Goal: Information Seeking & Learning: Learn about a topic

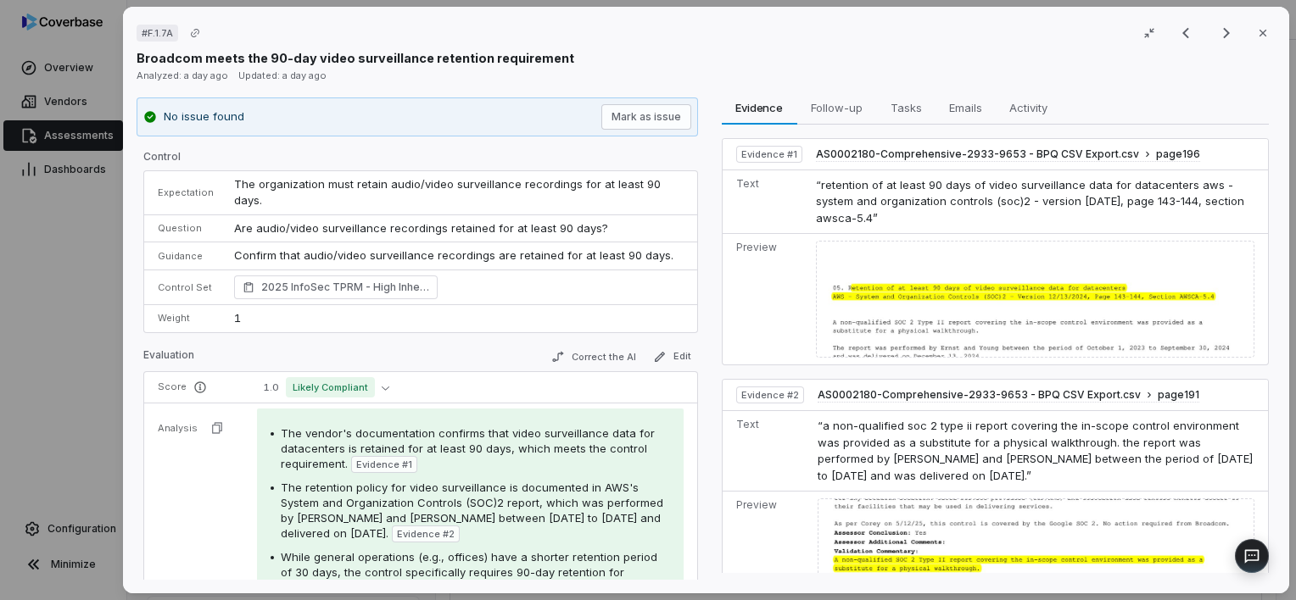
scroll to position [254, 0]
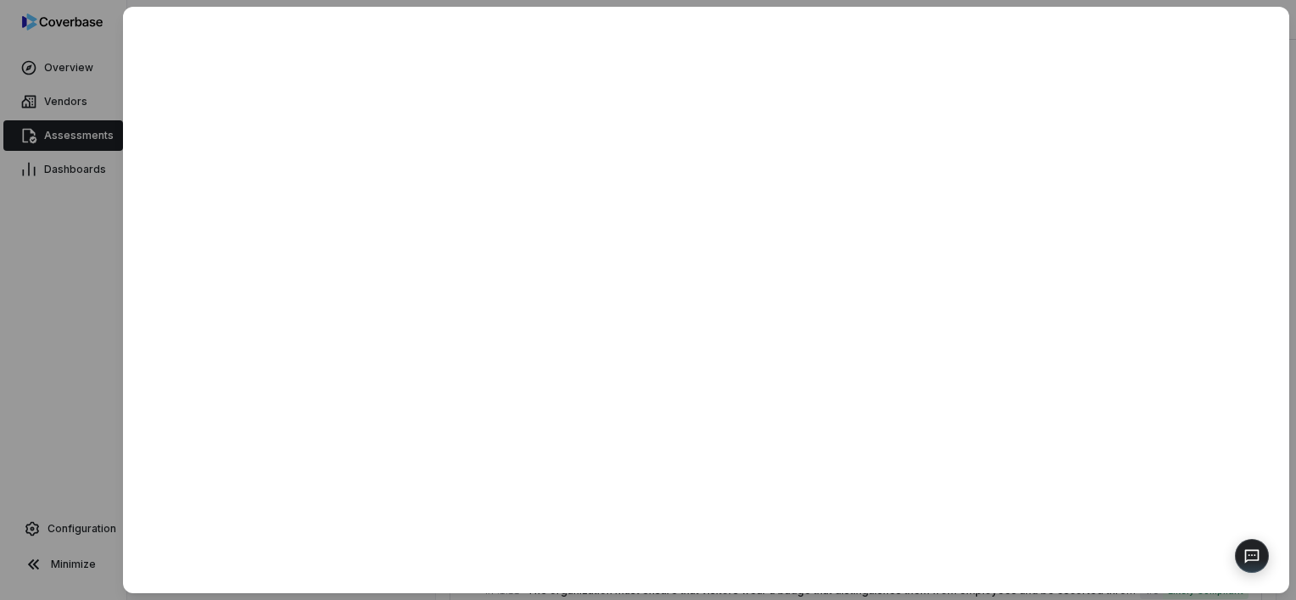
click at [85, 282] on div at bounding box center [648, 300] width 1296 height 600
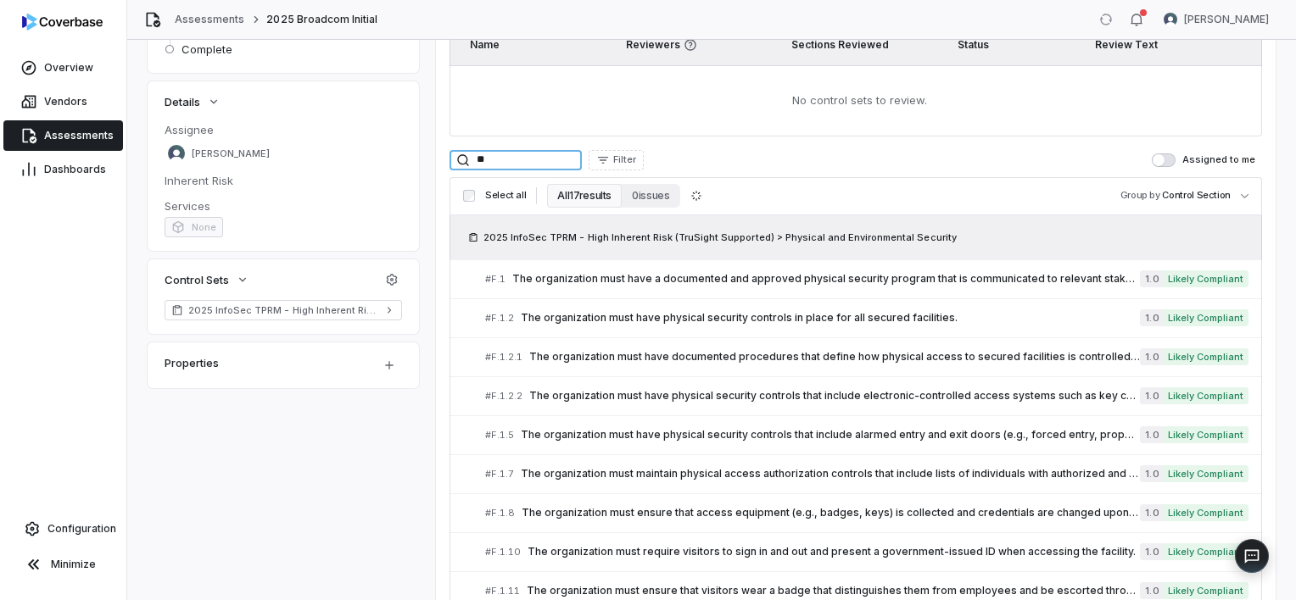
click at [492, 159] on input "**" at bounding box center [515, 160] width 132 height 20
type input "*"
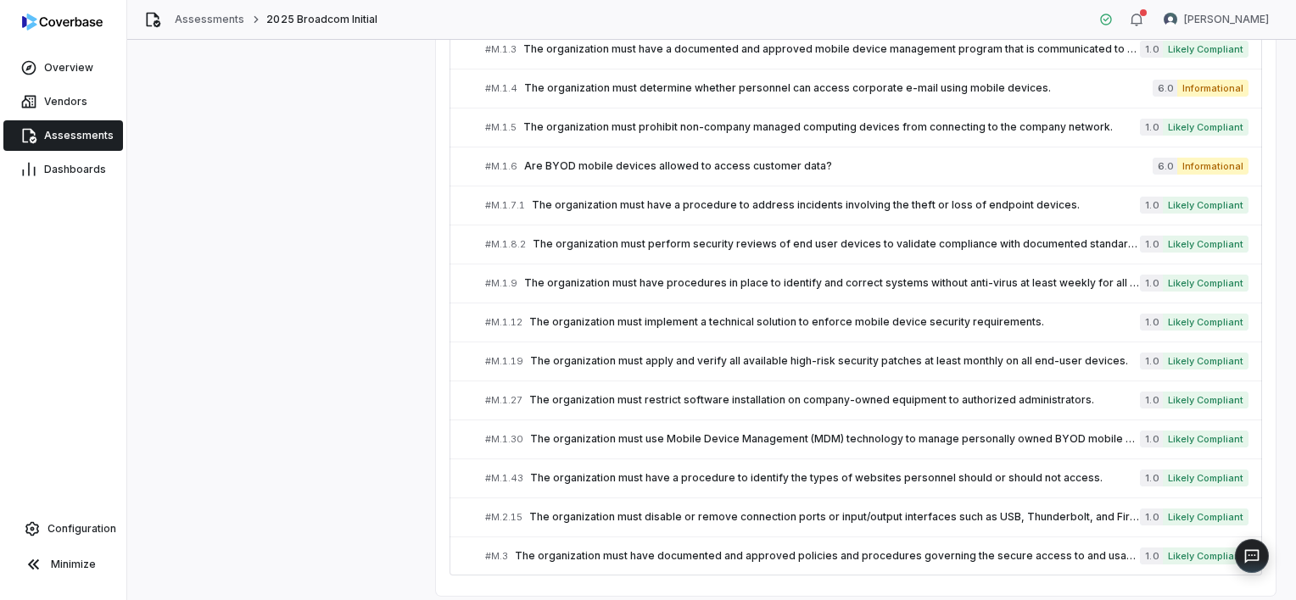
scroll to position [977, 0]
click at [672, 247] on div "# M.1.8.2 The organization must perform security reviews of end user devices to…" at bounding box center [812, 244] width 655 height 18
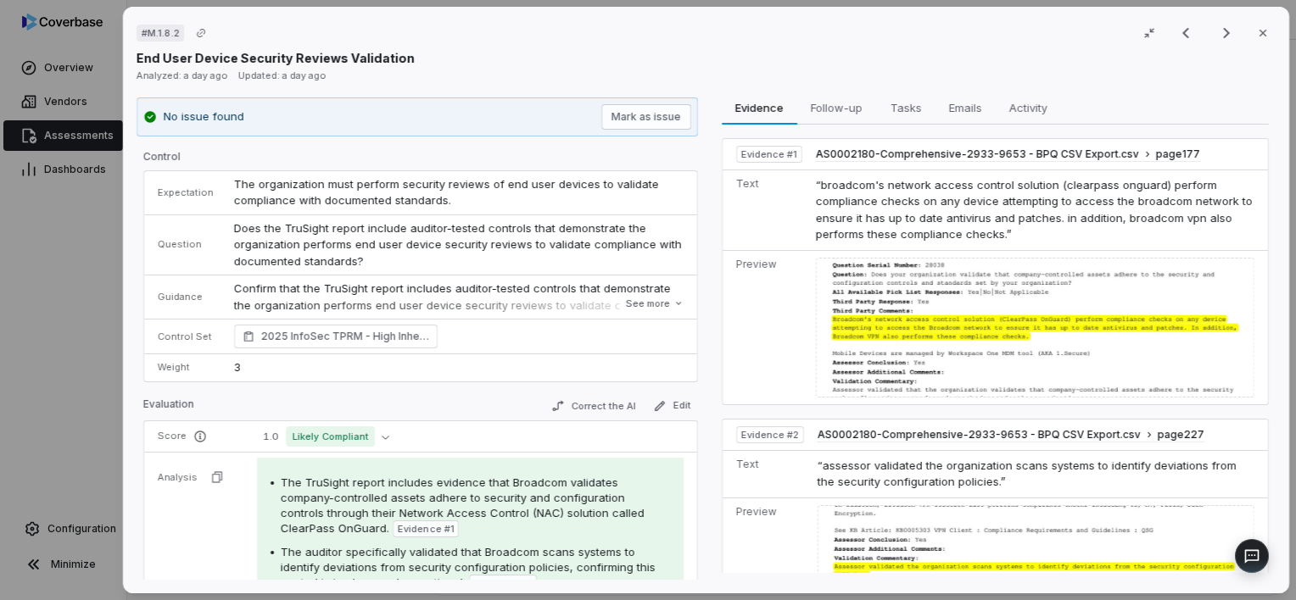
click at [53, 347] on div "# M.1.8.2 Result 14 of 22 Close End User Device Security Reviews Validation Ana…" at bounding box center [648, 300] width 1296 height 600
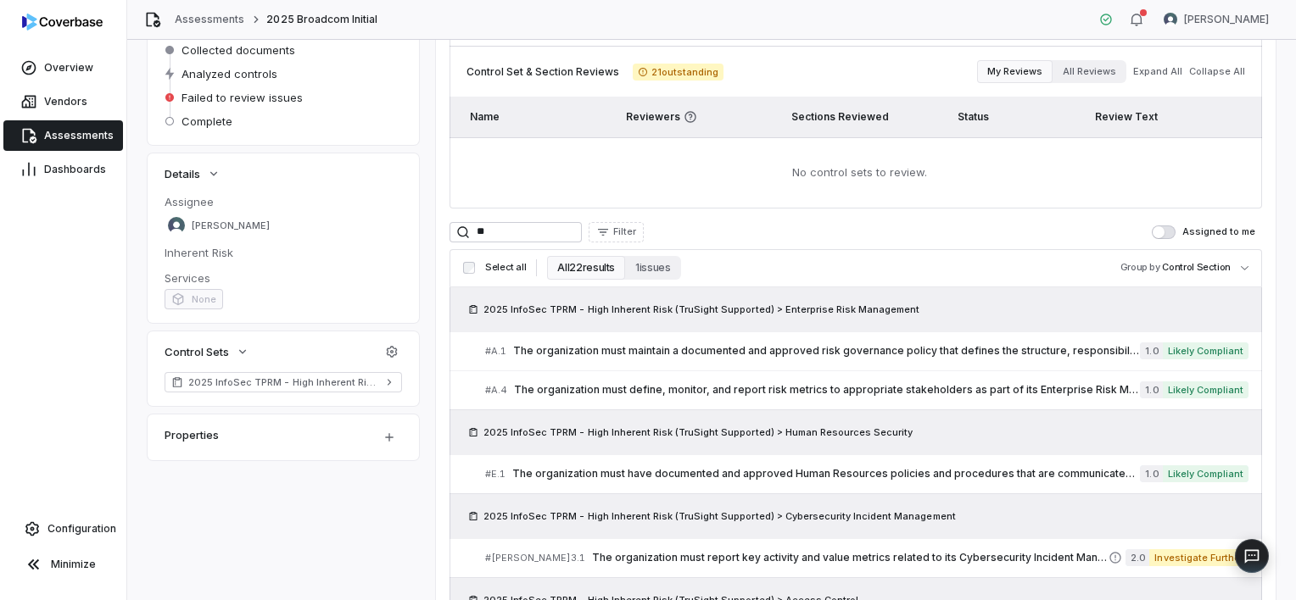
scroll to position [178, 0]
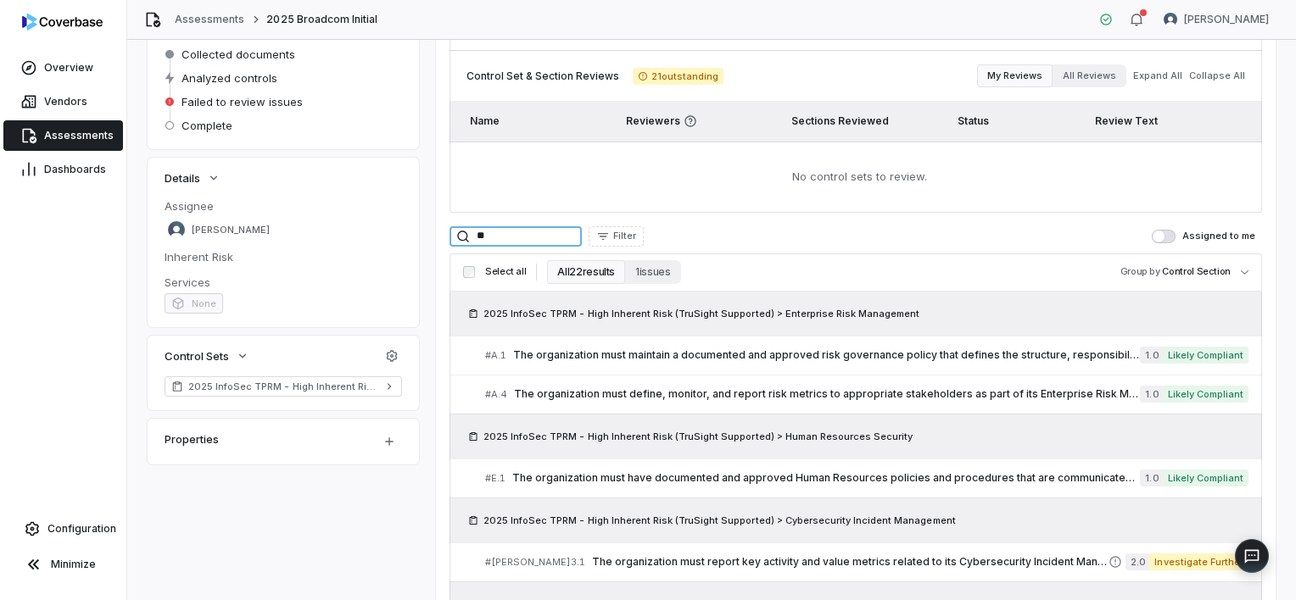
click at [529, 230] on input "**" at bounding box center [515, 236] width 132 height 20
type input "*"
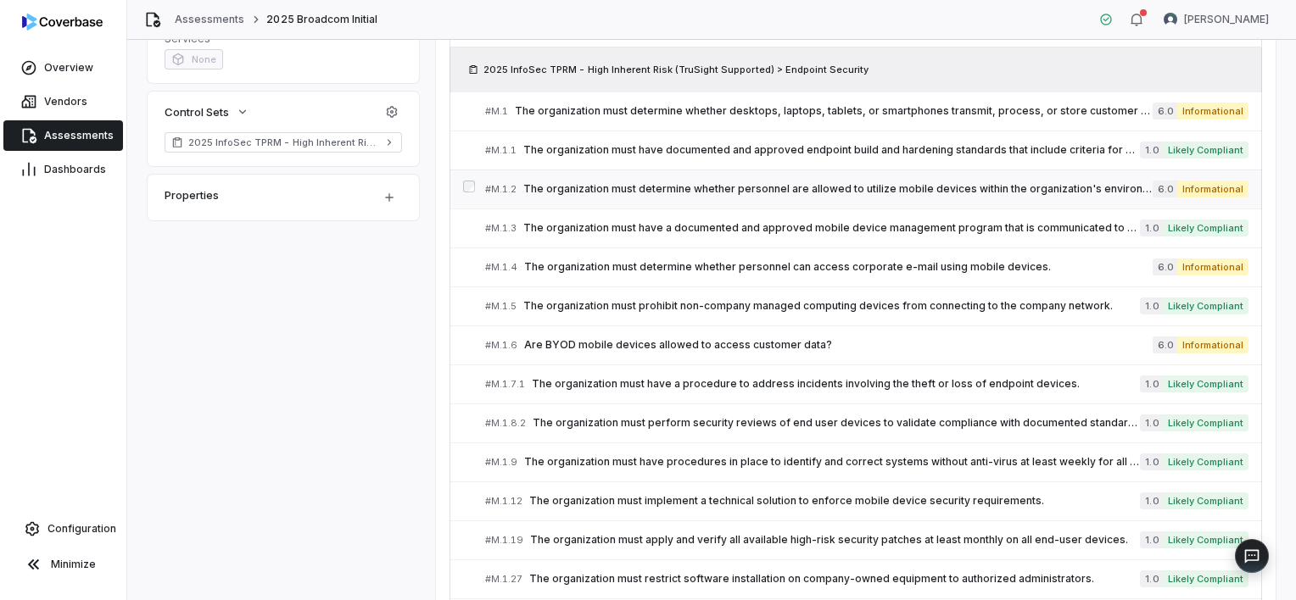
scroll to position [420, 0]
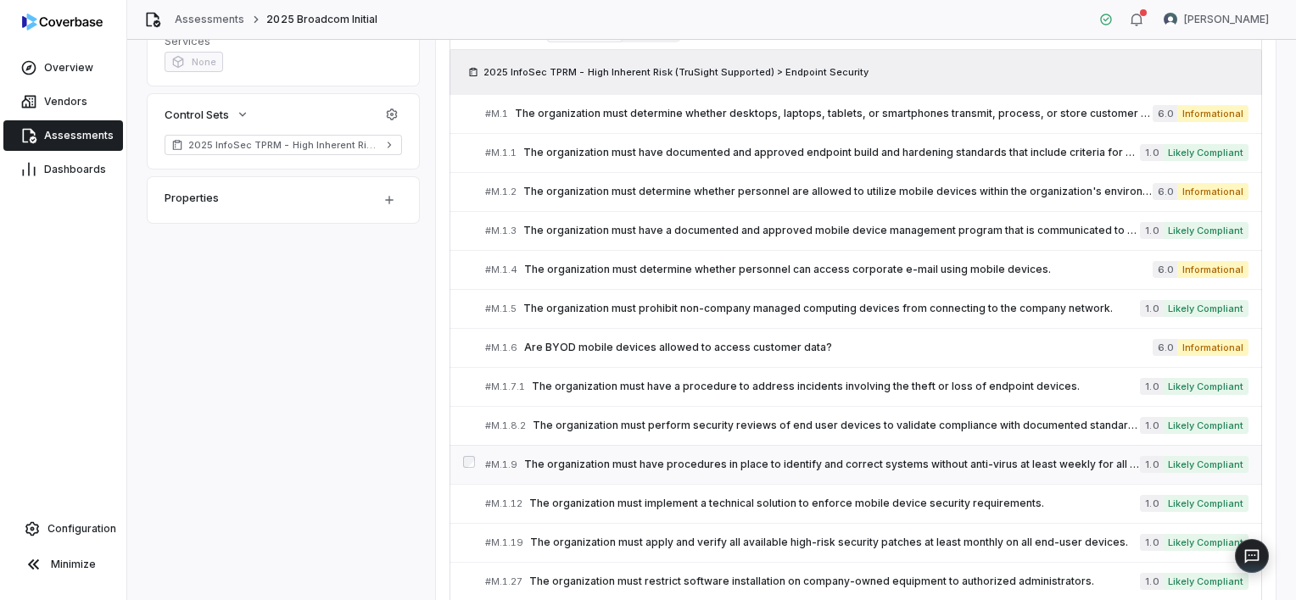
click at [689, 460] on span "The organization must have procedures in place to identify and correct systems …" at bounding box center [832, 465] width 616 height 14
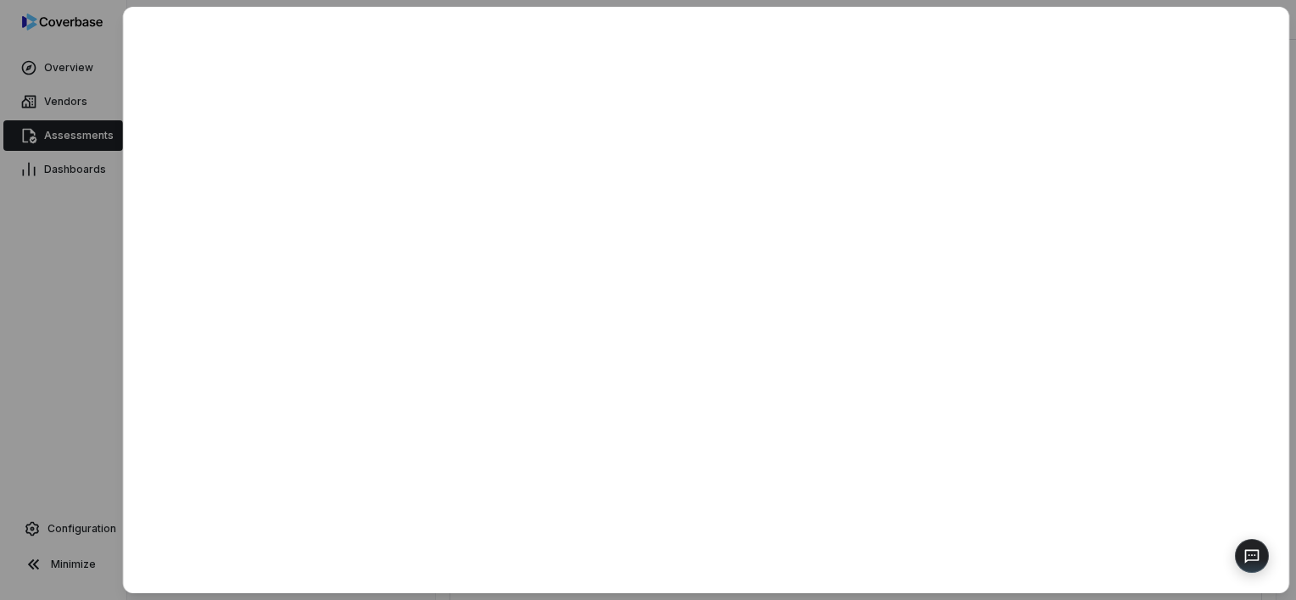
click at [80, 362] on div at bounding box center [648, 300] width 1296 height 600
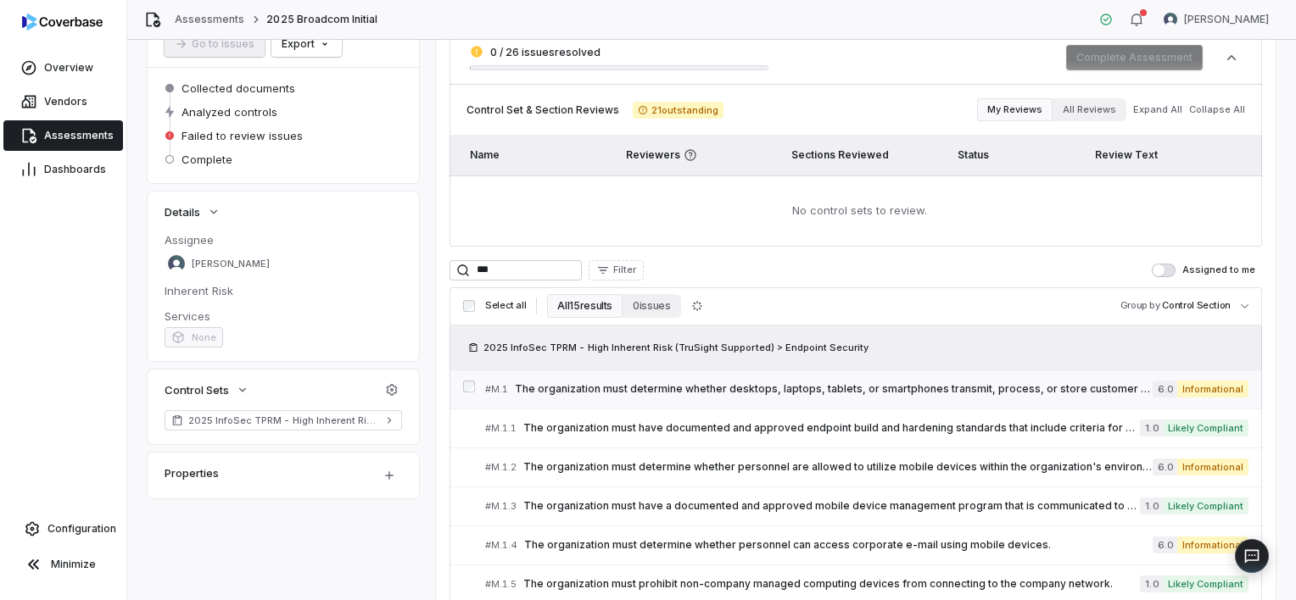
scroll to position [144, 0]
click at [555, 266] on input "***" at bounding box center [515, 270] width 132 height 20
type input "*"
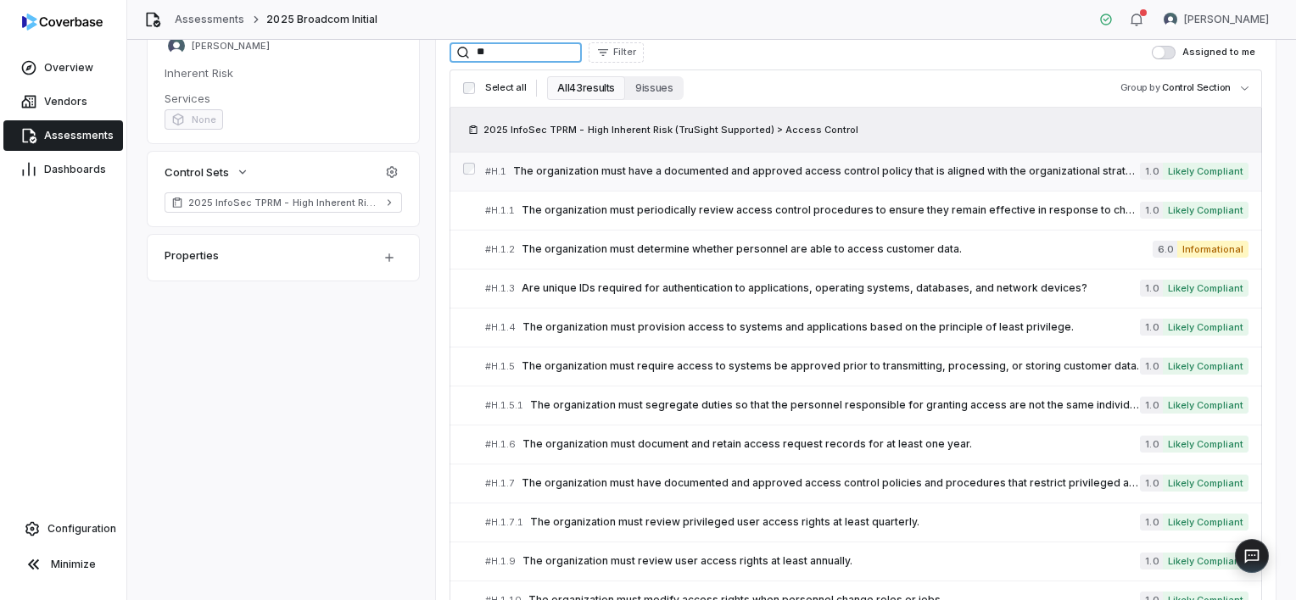
scroll to position [399, 0]
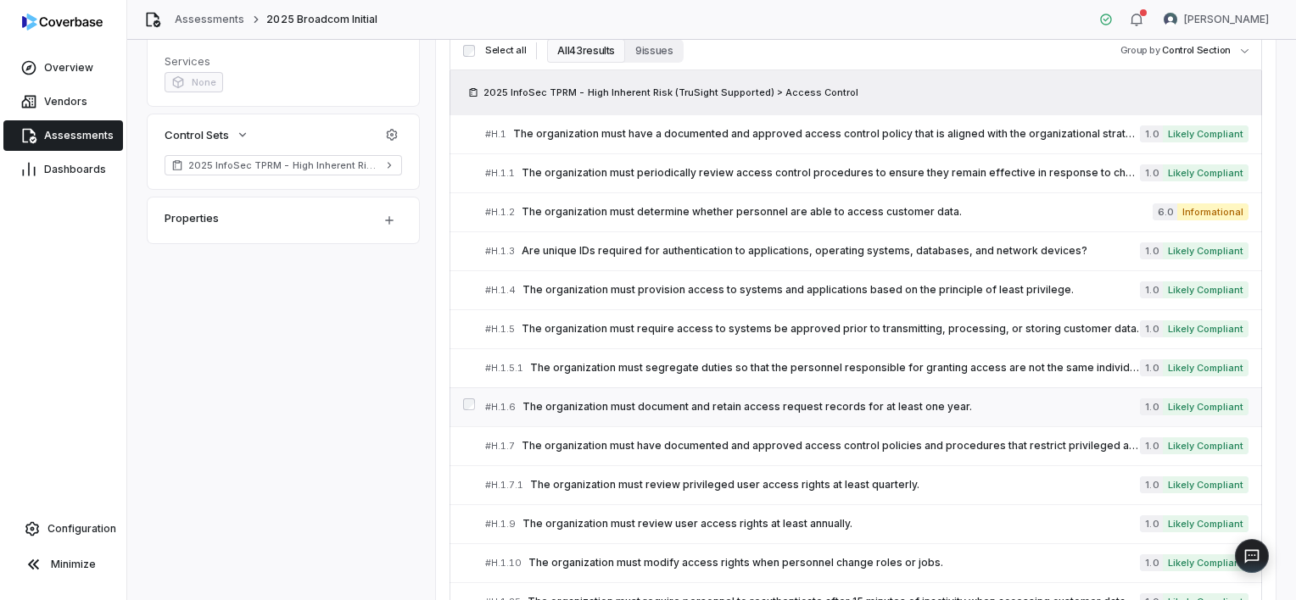
click at [704, 410] on span "The organization must document and retain access request records for at least o…" at bounding box center [830, 407] width 617 height 14
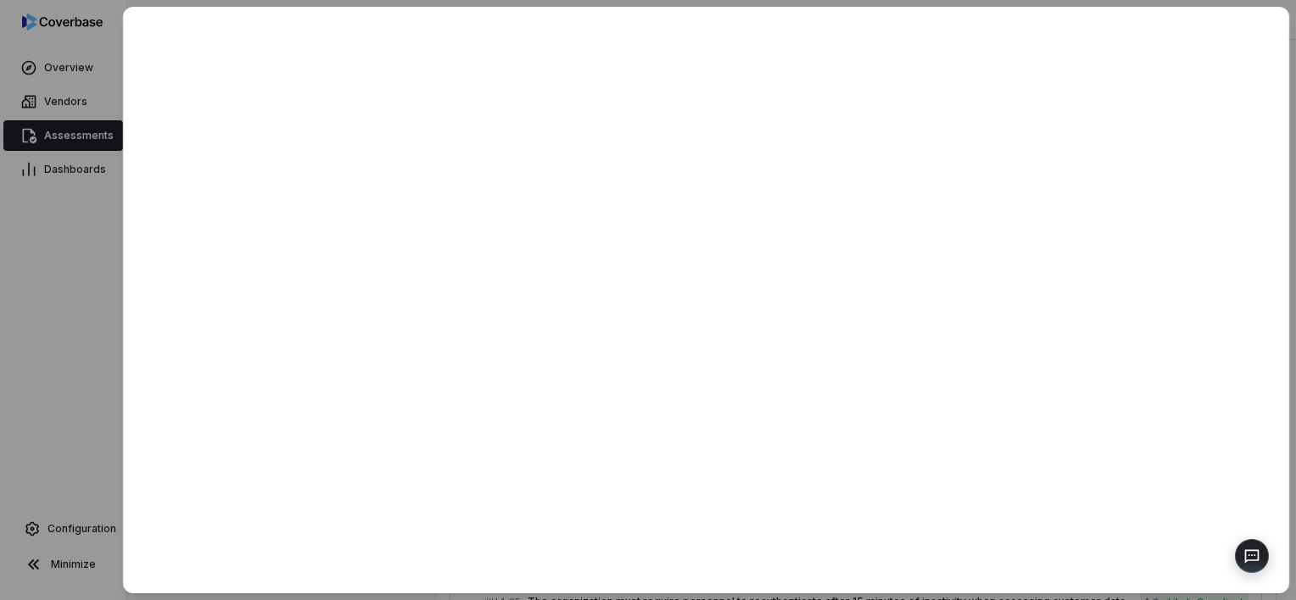
click at [77, 353] on div at bounding box center [648, 300] width 1296 height 600
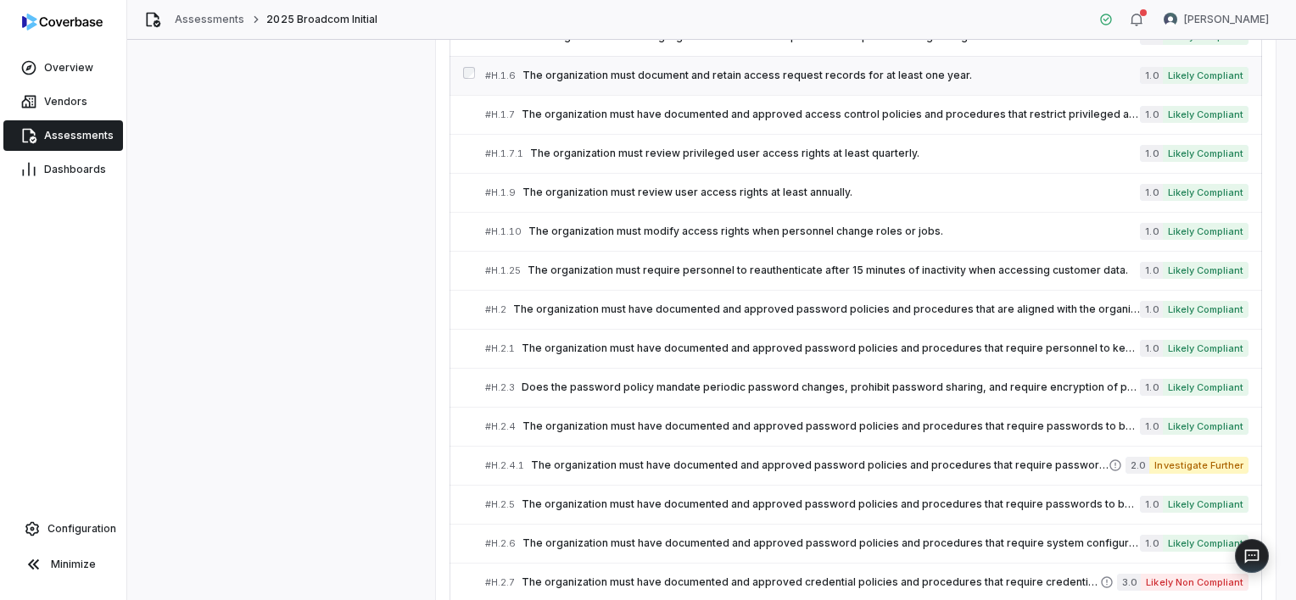
scroll to position [731, 0]
click at [673, 420] on span "The organization must have documented and approved password policies and proced…" at bounding box center [830, 427] width 617 height 14
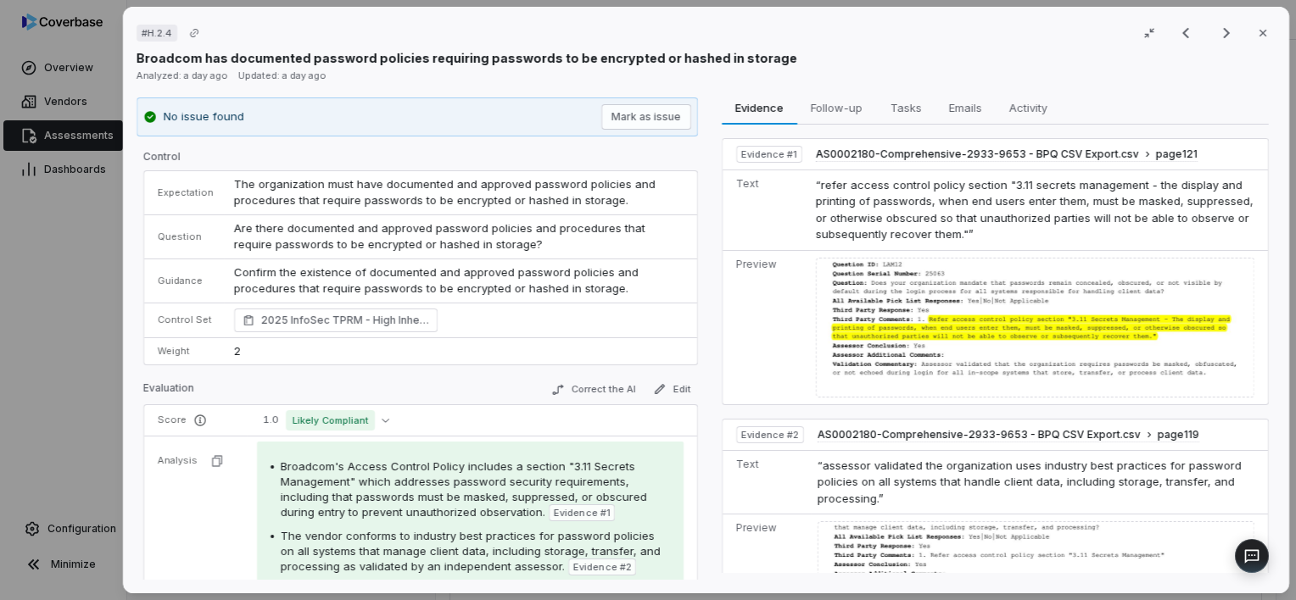
click at [62, 346] on div "# H.2.4 Result 17 of 25 Close Broadcom has documented password policies requiri…" at bounding box center [648, 300] width 1296 height 600
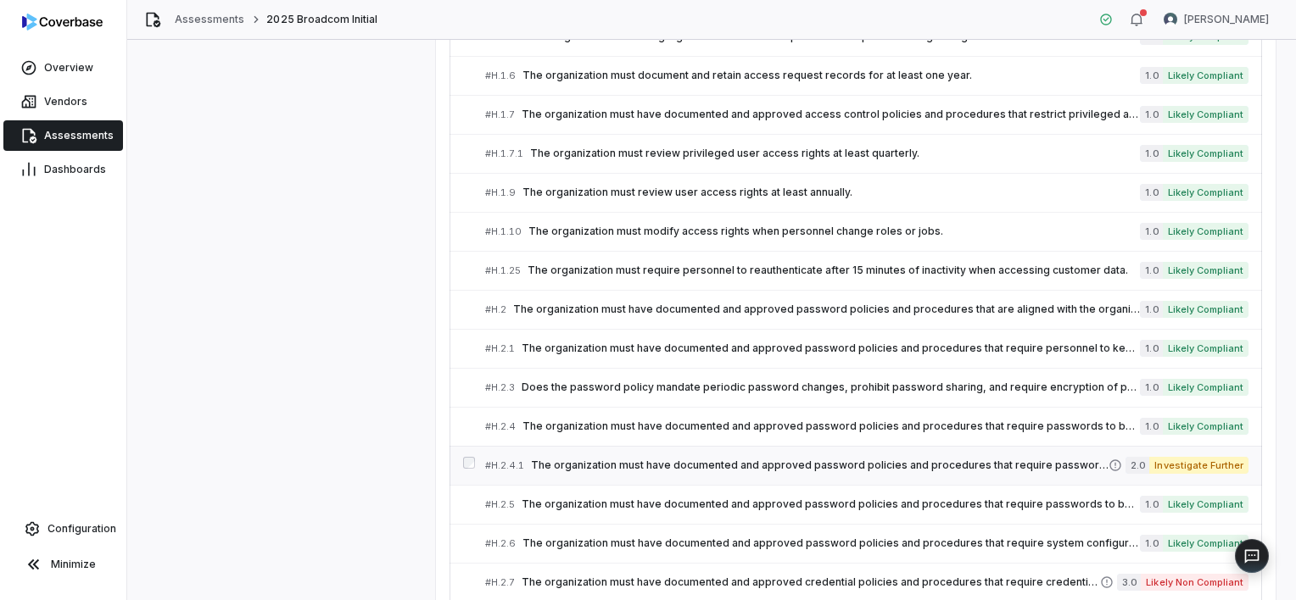
click at [659, 462] on span "The organization must have documented and approved password policies and proced…" at bounding box center [819, 466] width 577 height 14
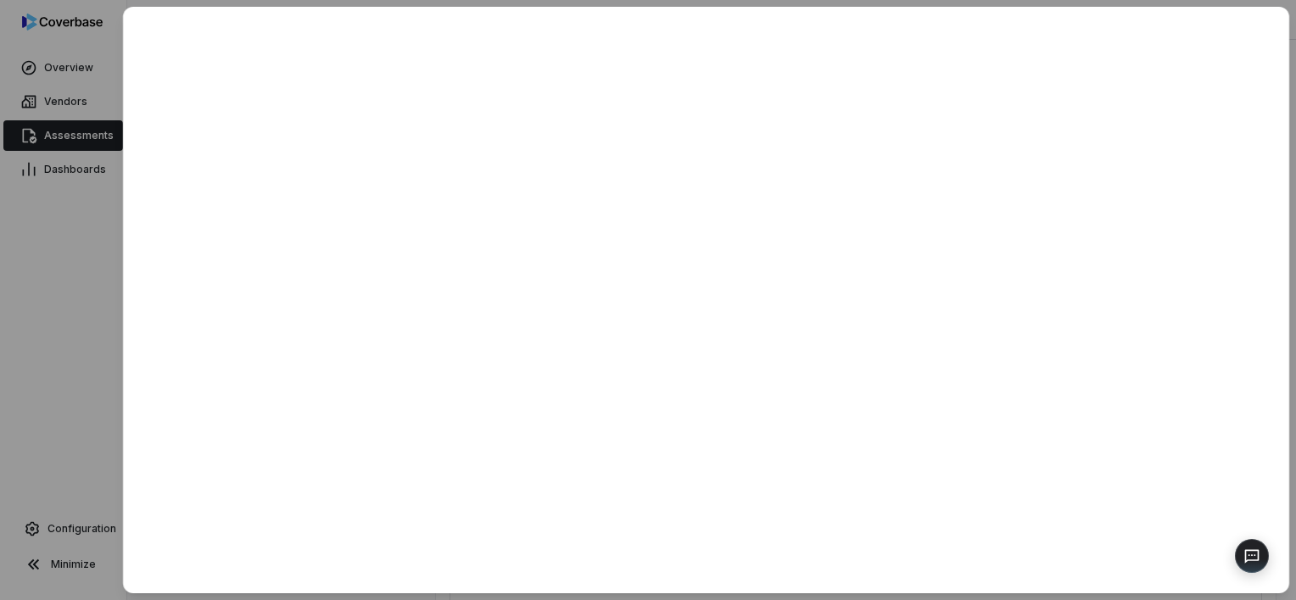
click at [57, 347] on div at bounding box center [648, 300] width 1296 height 600
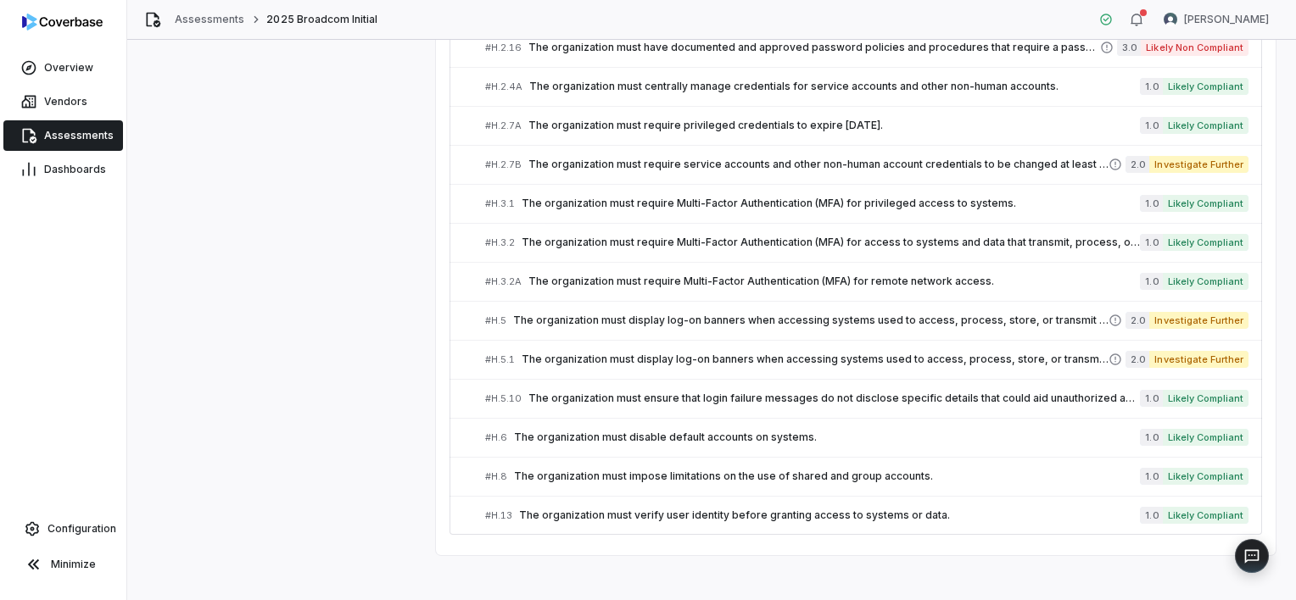
scroll to position [1655, 0]
click at [702, 393] on span "The organization must ensure that login failure messages do not disclose specif…" at bounding box center [833, 400] width 611 height 14
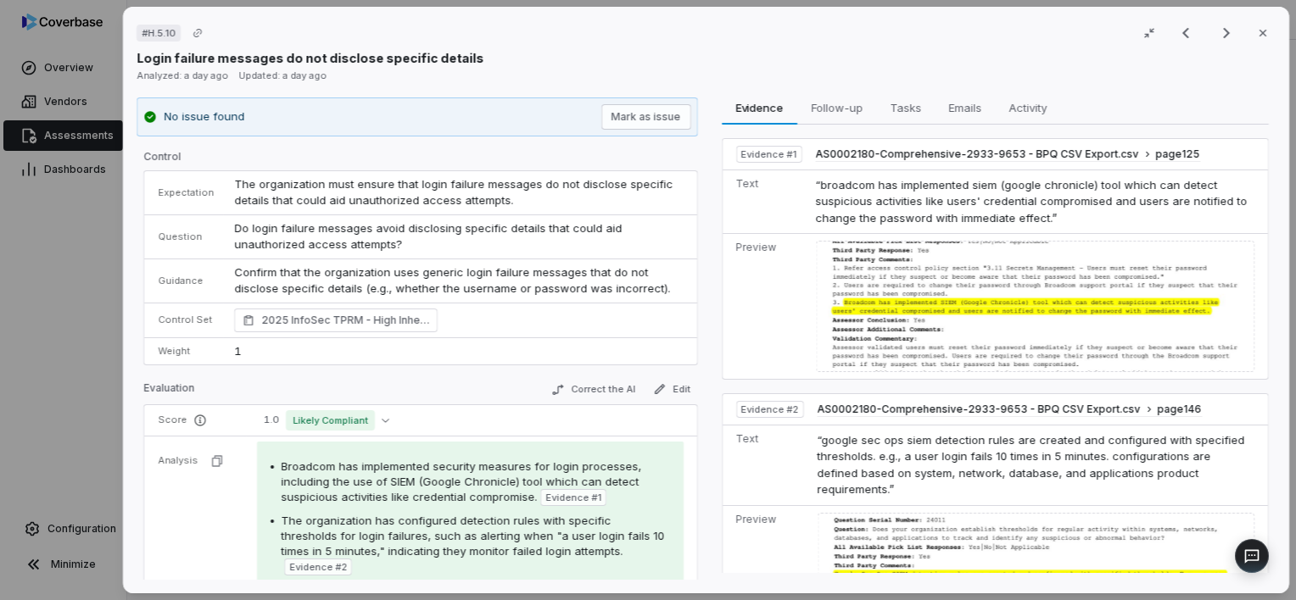
click at [90, 373] on div "# H.5.10 Result 40 of 43 Close Login failure messages do not disclose specific …" at bounding box center [648, 300] width 1296 height 600
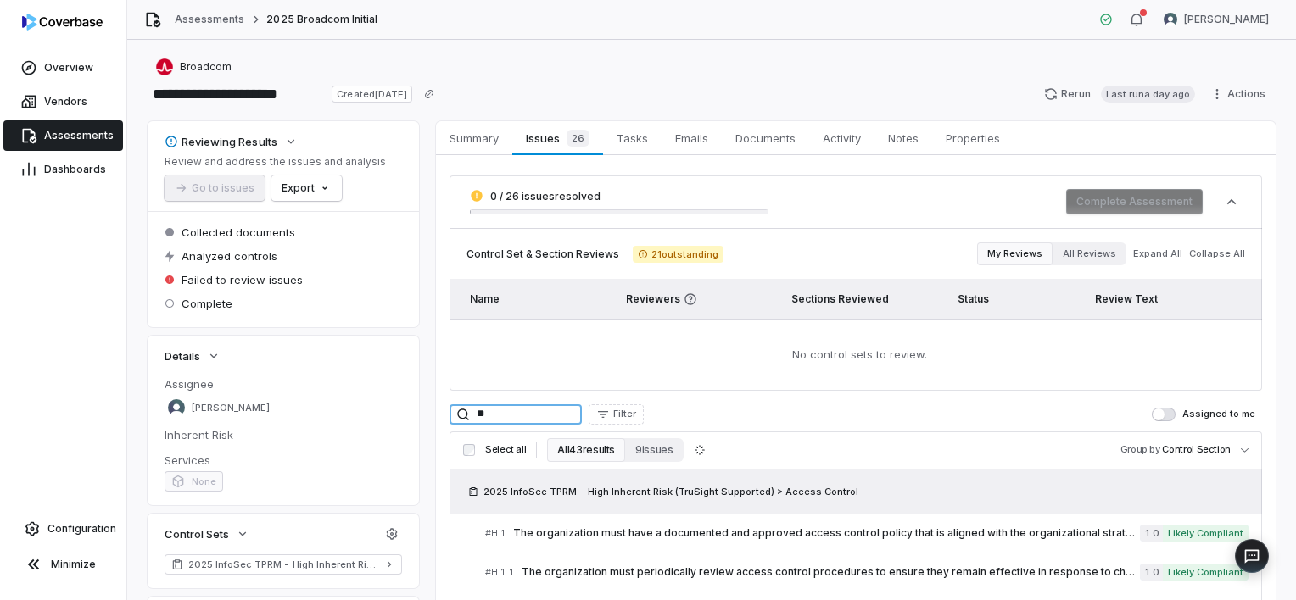
click at [519, 417] on input "**" at bounding box center [515, 414] width 132 height 20
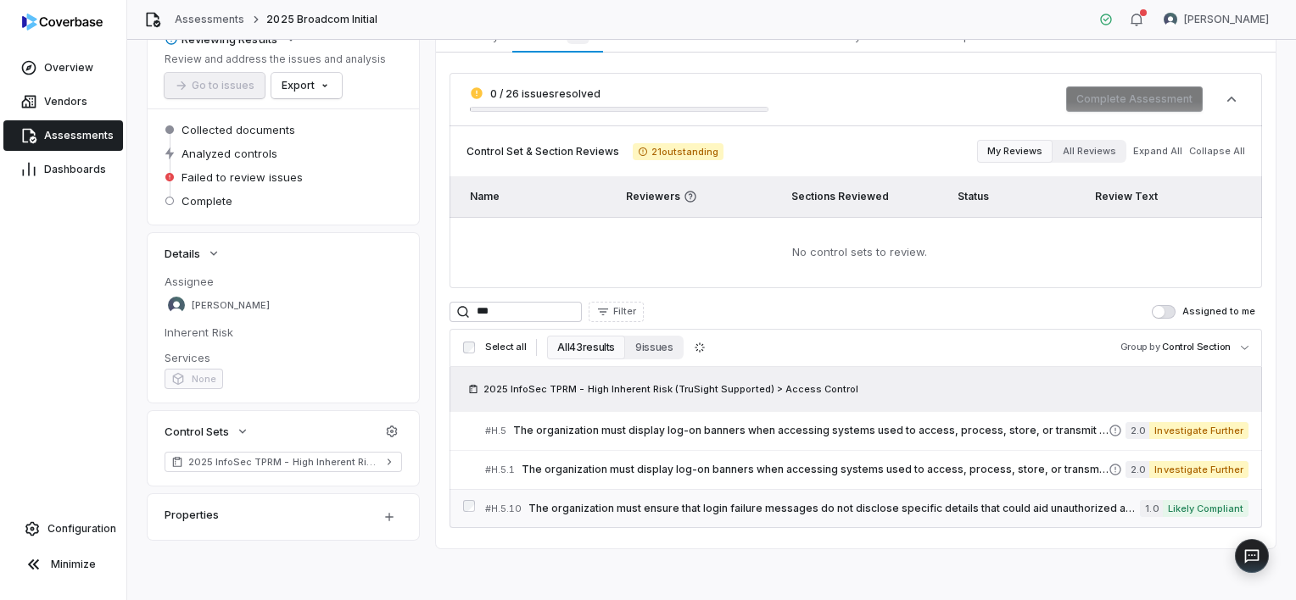
click at [583, 512] on span "The organization must ensure that login failure messages do not disclose specif…" at bounding box center [833, 509] width 611 height 14
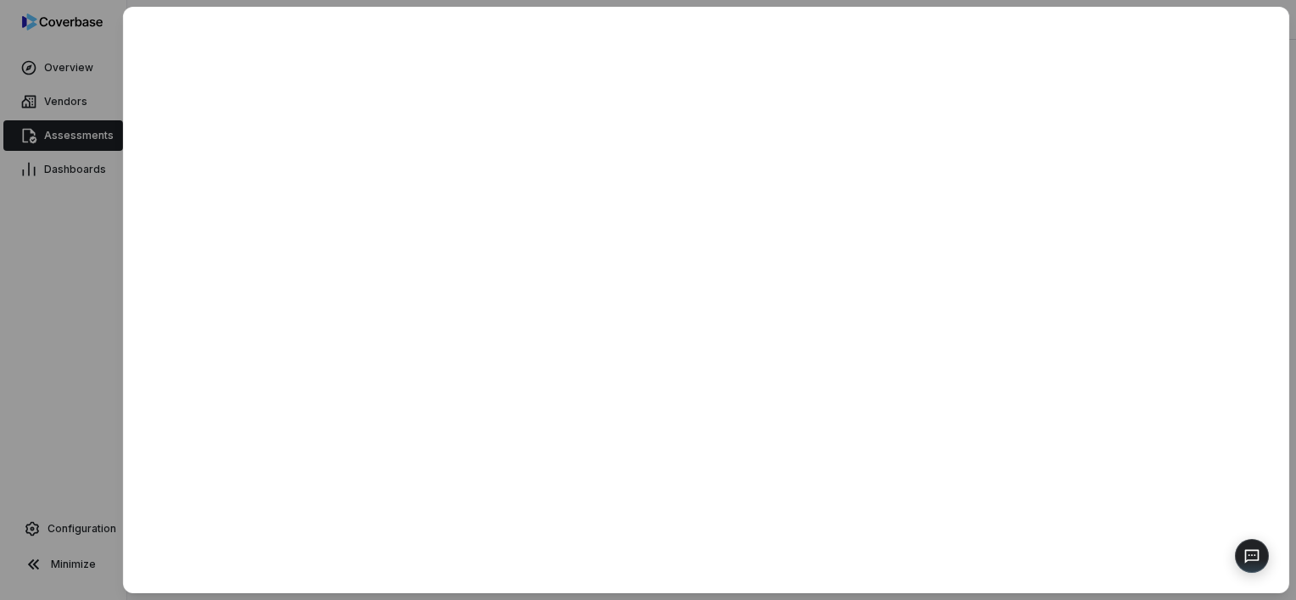
click at [58, 374] on div at bounding box center [648, 300] width 1296 height 600
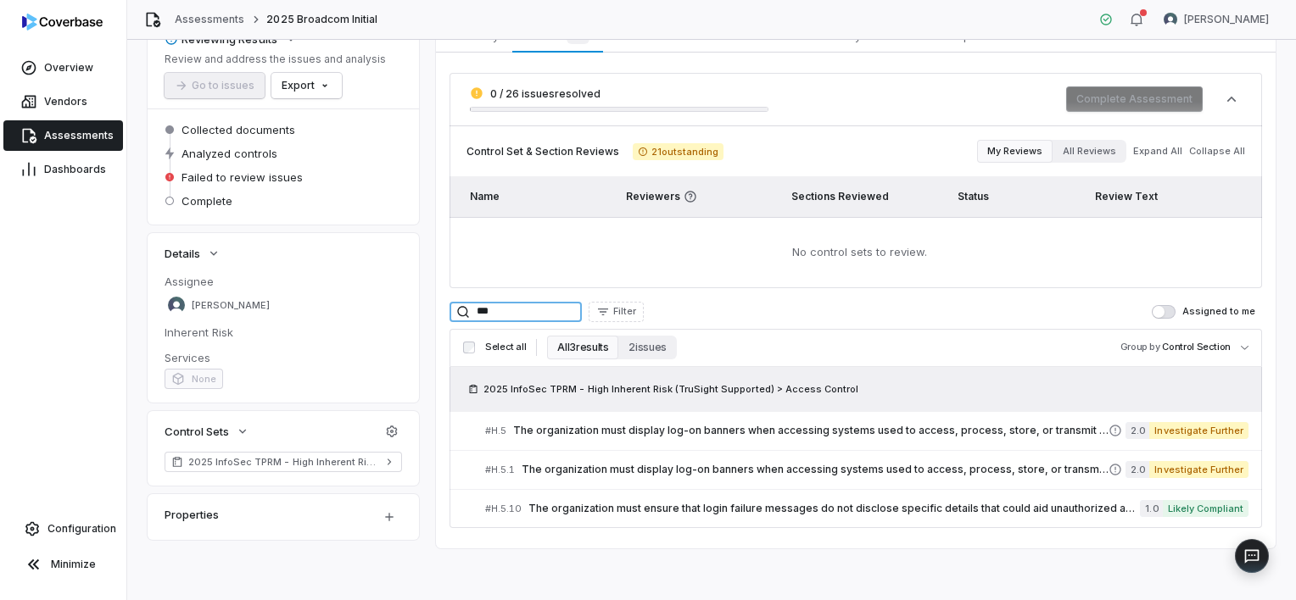
click at [530, 308] on input "***" at bounding box center [515, 312] width 132 height 20
type input "*"
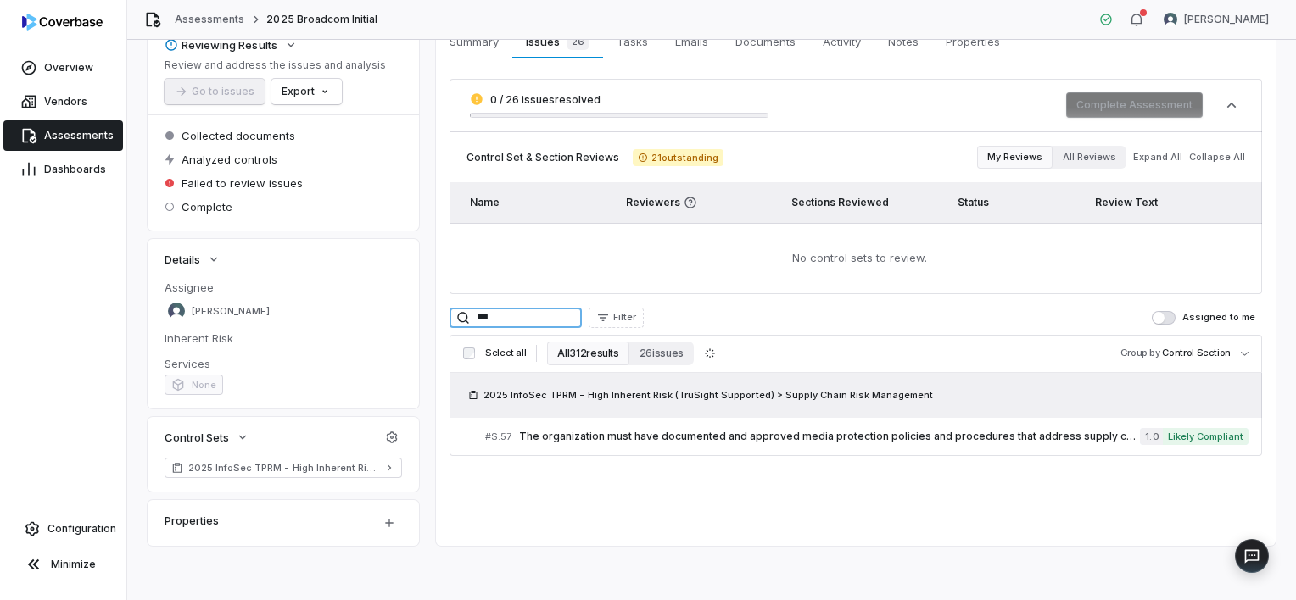
scroll to position [96, 0]
type input "***"
click at [551, 439] on span "The organization must have documented and approved media protection policies an…" at bounding box center [829, 438] width 621 height 14
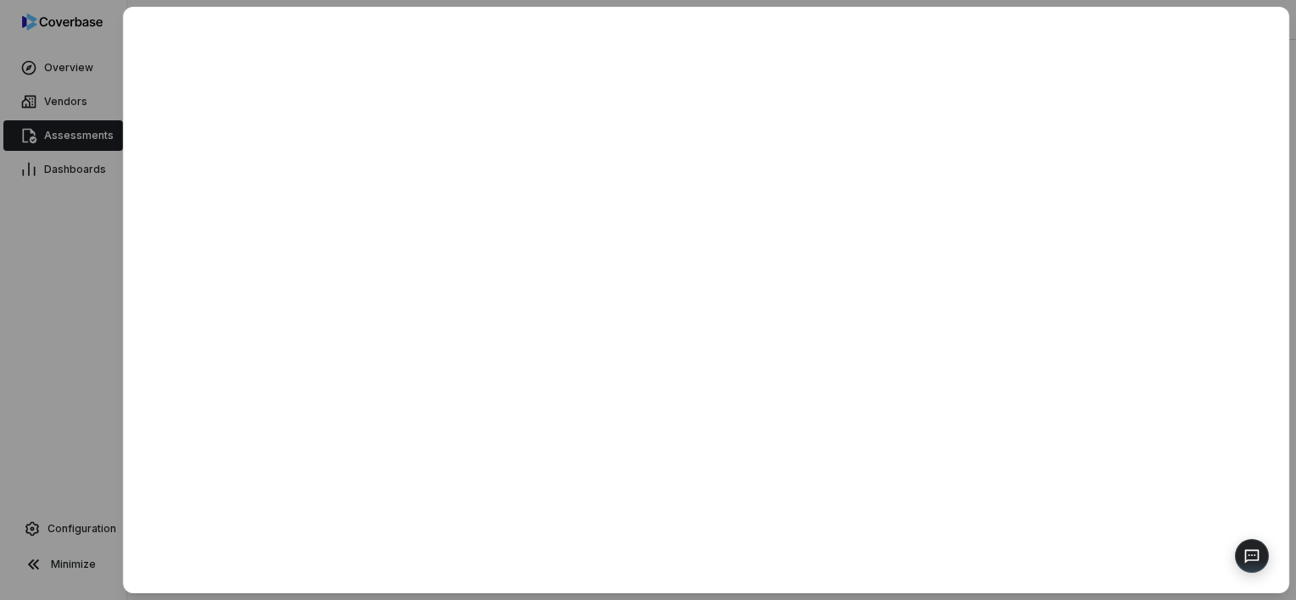
click at [85, 356] on div at bounding box center [648, 300] width 1296 height 600
